Goal: Information Seeking & Learning: Find specific fact

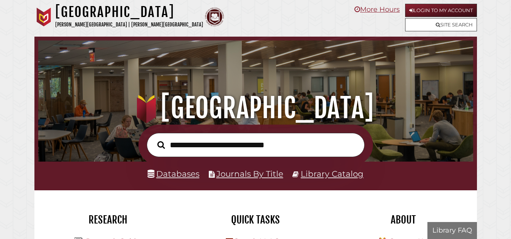
scroll to position [144, 431]
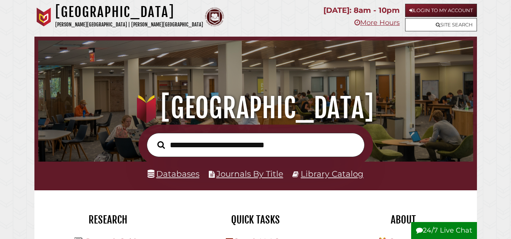
click at [241, 137] on input "text" at bounding box center [256, 145] width 218 height 25
type input "**********"
click at [154, 139] on button "Search" at bounding box center [161, 145] width 15 height 12
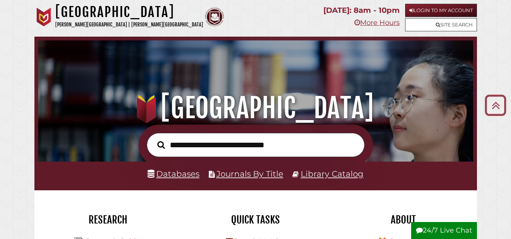
click at [376, 12] on p "[DATE]: 8am - 10pm" at bounding box center [361, 10] width 76 height 13
click at [381, 23] on link "More Hours" at bounding box center [377, 23] width 45 height 8
